Goal: Information Seeking & Learning: Check status

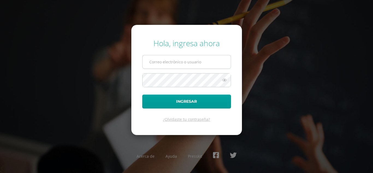
click at [157, 61] on input "text" at bounding box center [187, 61] width 88 height 13
type input "[EMAIL_ADDRESS][DOMAIN_NAME]"
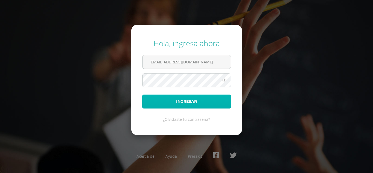
click at [180, 101] on button "Ingresar" at bounding box center [186, 102] width 89 height 14
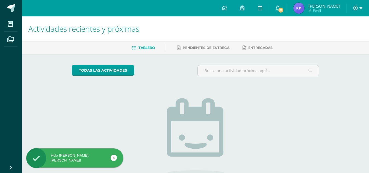
click at [313, 15] on link "Karla Leticia Mi Perfil" at bounding box center [317, 8] width 60 height 16
click at [306, 2] on link "Karla Leticia Mi Perfil" at bounding box center [317, 8] width 60 height 16
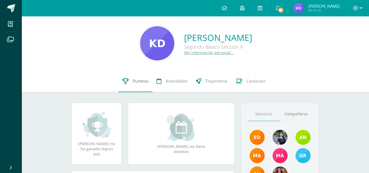
click at [127, 88] on link "Punteos" at bounding box center [135, 81] width 34 height 22
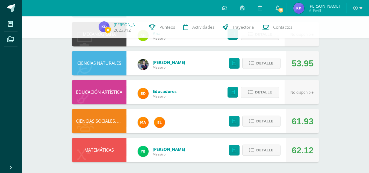
scroll to position [296, 0]
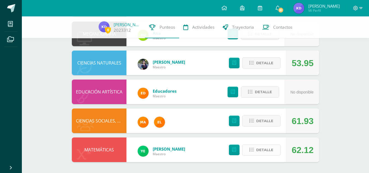
click at [258, 153] on span "Detalle" at bounding box center [264, 150] width 17 height 10
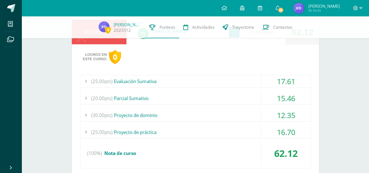
scroll to position [435, 0]
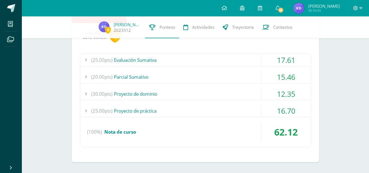
drag, startPoint x: 219, startPoint y: 52, endPoint x: 218, endPoint y: 55, distance: 3.9
click at [218, 55] on div "Logros en este curso: 0 (25.00pts) Evaluación Sumativa 17.61 (25.0pts) Evaluaci…" at bounding box center [195, 92] width 247 height 139
click at [218, 55] on div "(25.00pts) Evaluación Sumativa" at bounding box center [195, 60] width 230 height 12
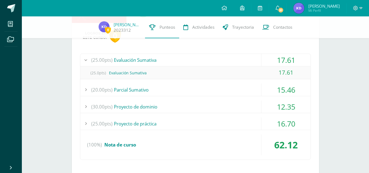
click at [218, 55] on div "(25.00pts) Evaluación Sumativa" at bounding box center [195, 60] width 230 height 12
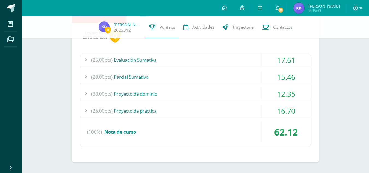
click at [212, 73] on div "(20.00pts) Parcial Sumativo" at bounding box center [195, 77] width 230 height 12
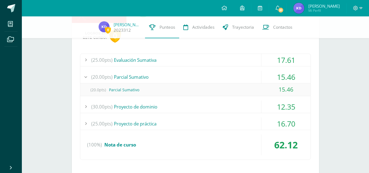
click at [212, 73] on div "(20.00pts) Parcial Sumativo" at bounding box center [195, 77] width 230 height 12
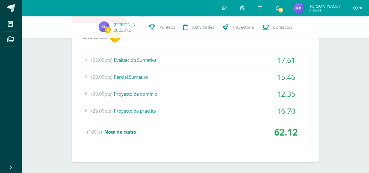
click at [204, 95] on div "(30.00pts) Proyecto de dominio" at bounding box center [195, 94] width 230 height 12
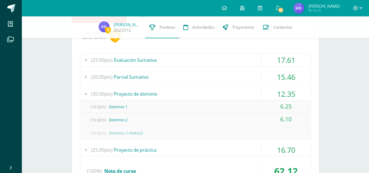
click at [204, 95] on div "(30.00pts) Proyecto de dominio" at bounding box center [195, 94] width 230 height 12
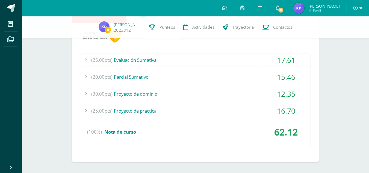
click at [202, 110] on div "(25.00pts) Proyecto de práctica" at bounding box center [195, 111] width 230 height 12
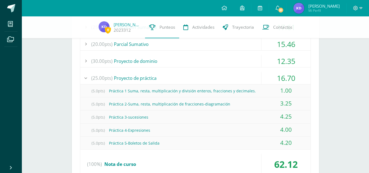
scroll to position [468, 0]
click at [181, 78] on div "(25.00pts) Proyecto de práctica" at bounding box center [195, 78] width 230 height 12
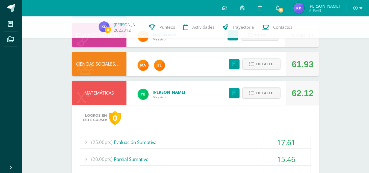
scroll to position [354, 0]
